Goal: Task Accomplishment & Management: Use online tool/utility

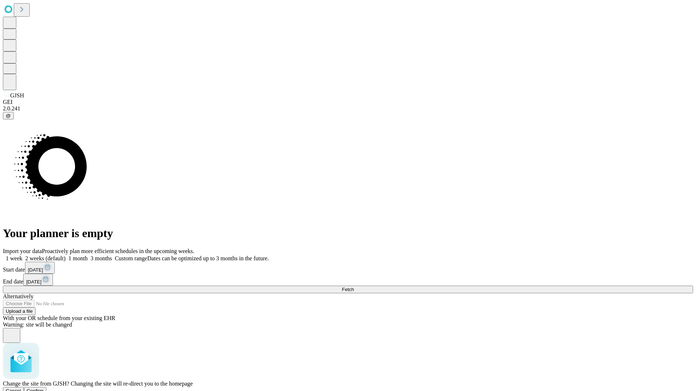
click at [44, 388] on span "Confirm" at bounding box center [35, 390] width 17 height 5
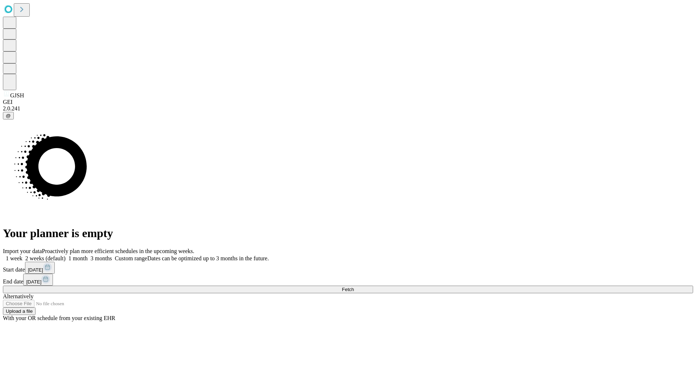
click at [22, 255] on label "1 week" at bounding box center [13, 258] width 20 height 6
click at [354, 287] on span "Fetch" at bounding box center [348, 289] width 12 height 5
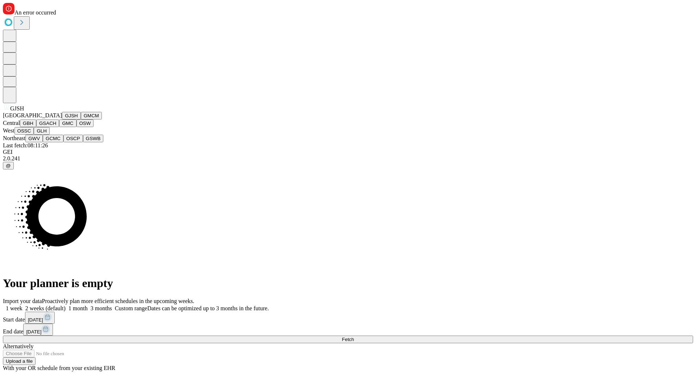
click at [81, 120] on button "GMCM" at bounding box center [91, 116] width 21 height 8
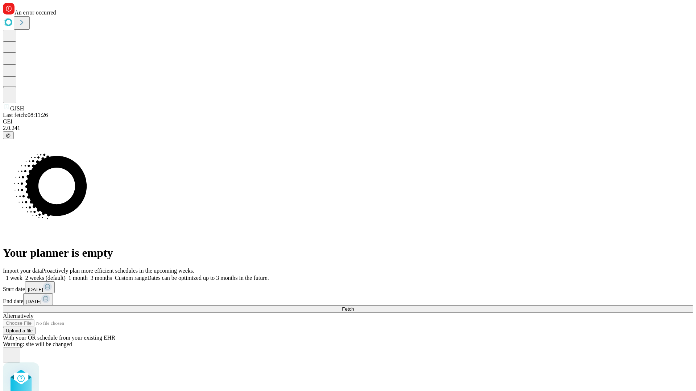
click at [22, 275] on label "1 week" at bounding box center [13, 278] width 20 height 6
click at [354, 307] on span "Fetch" at bounding box center [348, 309] width 12 height 5
click at [22, 275] on label "1 week" at bounding box center [13, 278] width 20 height 6
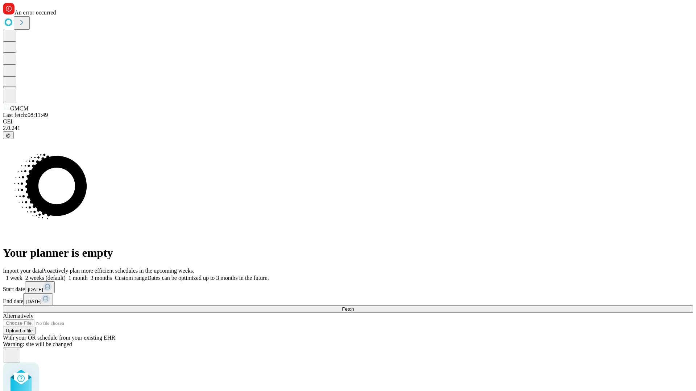
click at [354, 307] on span "Fetch" at bounding box center [348, 309] width 12 height 5
click at [22, 275] on label "1 week" at bounding box center [13, 278] width 20 height 6
click at [354, 307] on span "Fetch" at bounding box center [348, 309] width 12 height 5
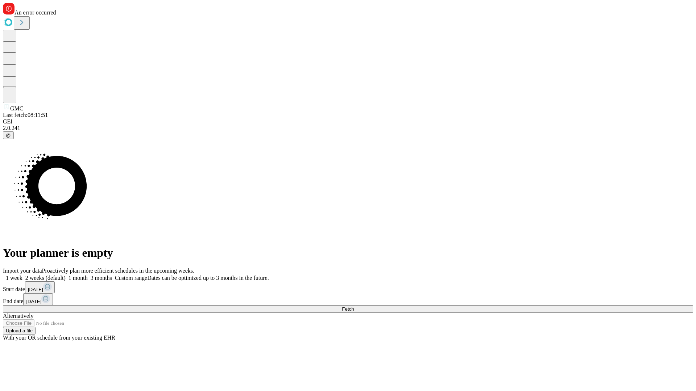
click at [22, 275] on label "1 week" at bounding box center [13, 278] width 20 height 6
click at [354, 307] on span "Fetch" at bounding box center [348, 309] width 12 height 5
click at [22, 275] on label "1 week" at bounding box center [13, 278] width 20 height 6
click at [354, 307] on span "Fetch" at bounding box center [348, 309] width 12 height 5
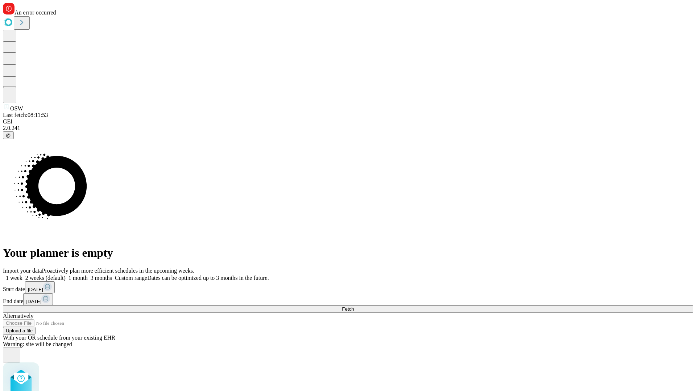
click at [22, 275] on label "1 week" at bounding box center [13, 278] width 20 height 6
click at [354, 307] on span "Fetch" at bounding box center [348, 309] width 12 height 5
click at [22, 275] on label "1 week" at bounding box center [13, 278] width 20 height 6
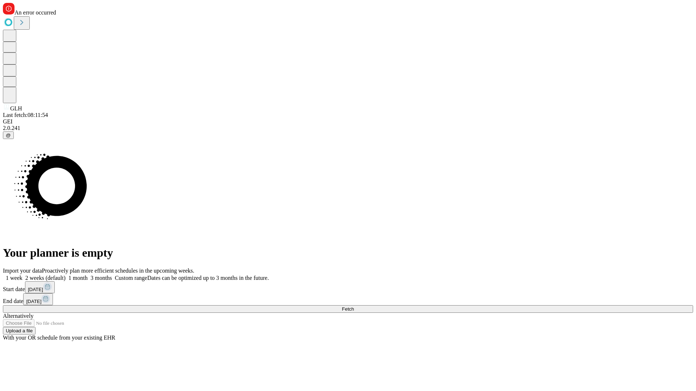
click at [354, 307] on span "Fetch" at bounding box center [348, 309] width 12 height 5
click at [22, 275] on label "1 week" at bounding box center [13, 278] width 20 height 6
click at [354, 307] on span "Fetch" at bounding box center [348, 309] width 12 height 5
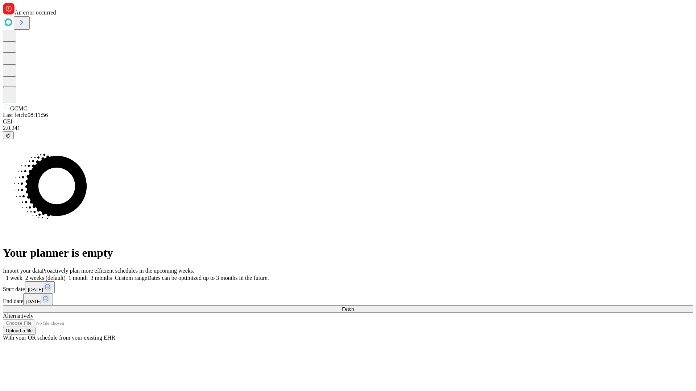
click at [22, 275] on label "1 week" at bounding box center [13, 278] width 20 height 6
click at [354, 307] on span "Fetch" at bounding box center [348, 309] width 12 height 5
click at [22, 275] on label "1 week" at bounding box center [13, 278] width 20 height 6
click at [354, 307] on span "Fetch" at bounding box center [348, 309] width 12 height 5
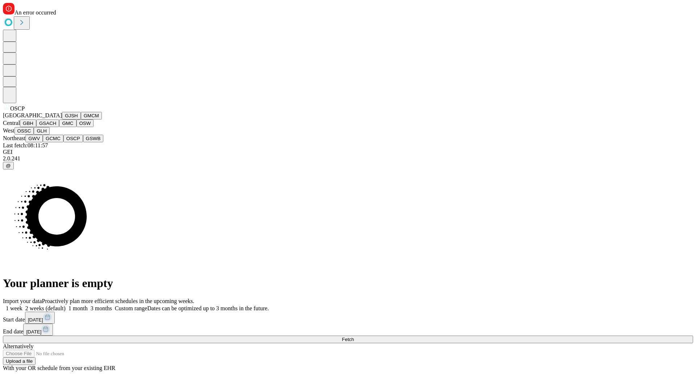
click at [83, 142] on button "GSWB" at bounding box center [93, 139] width 21 height 8
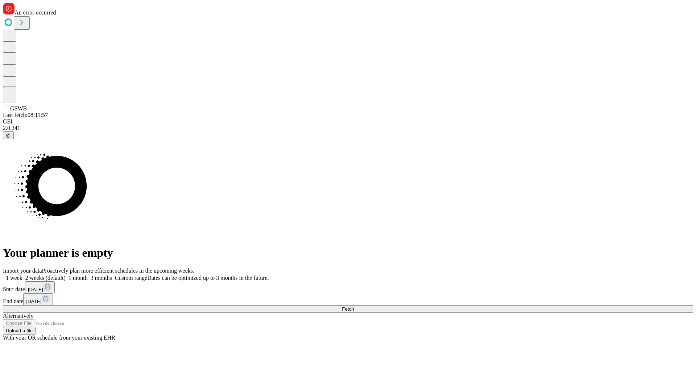
click at [22, 275] on label "1 week" at bounding box center [13, 278] width 20 height 6
click at [354, 307] on span "Fetch" at bounding box center [348, 309] width 12 height 5
